Goal: Browse casually

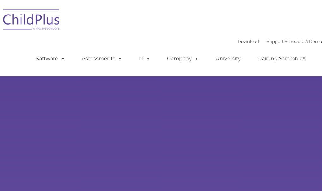
type input ""
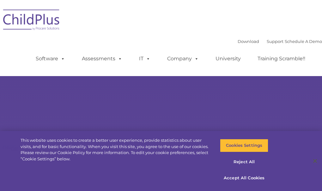
select select "MEDIUM"
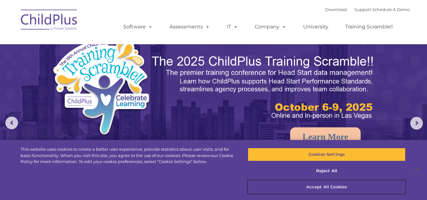
click at [322, 186] on button "Accept All Cookies" at bounding box center [327, 186] width 158 height 13
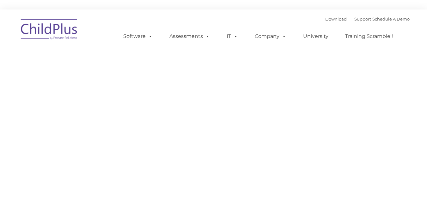
type input ""
